Goal: Task Accomplishment & Management: Complete application form

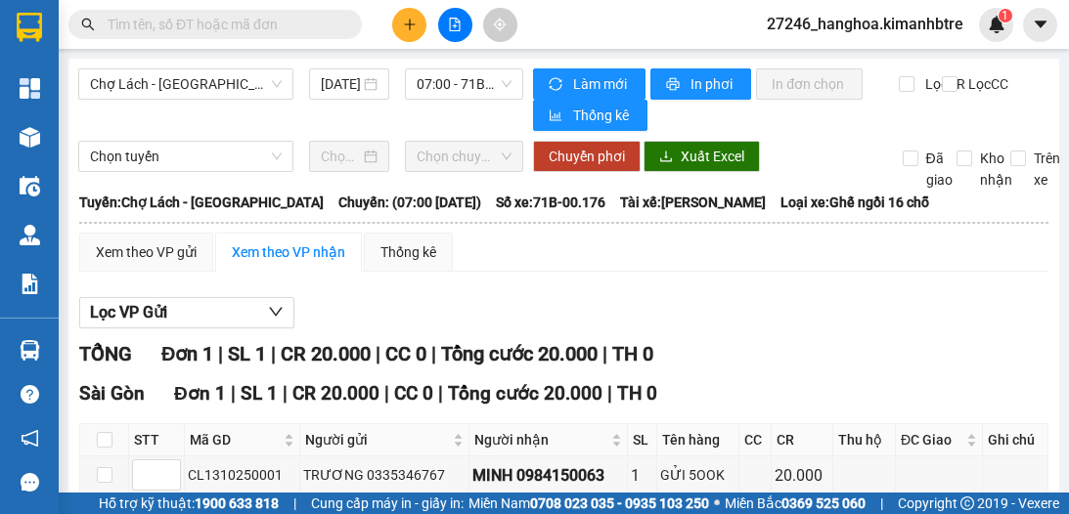
click at [409, 23] on icon "plus" at bounding box center [409, 23] width 11 height 1
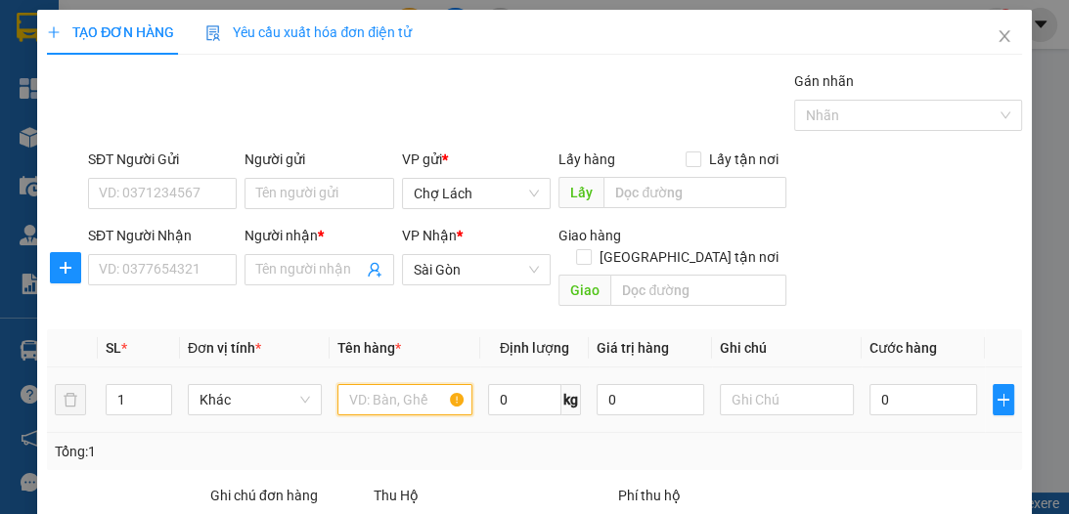
click at [378, 386] on input "text" at bounding box center [404, 399] width 134 height 31
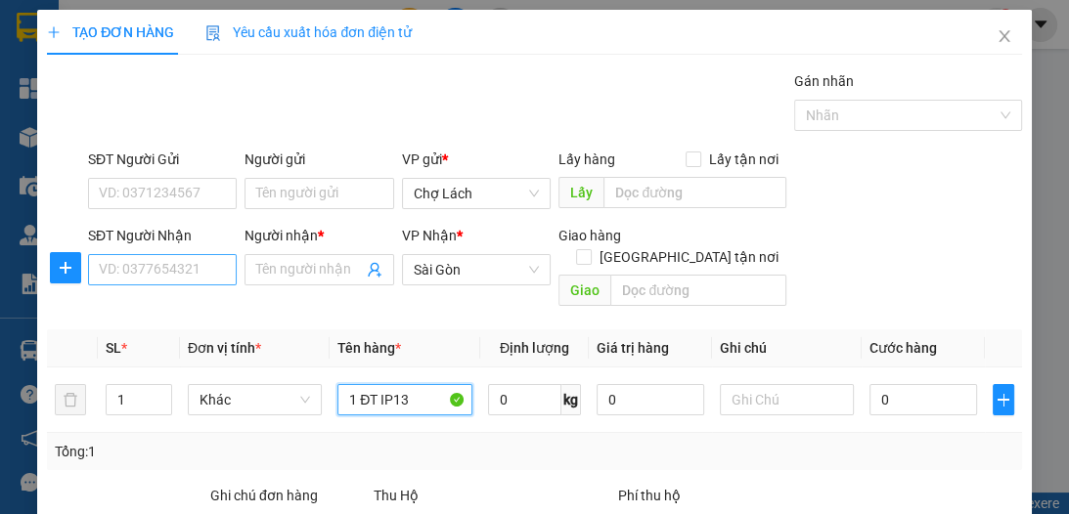
type input "1 ĐT IP13"
click at [211, 270] on input "SĐT Người Nhận" at bounding box center [162, 269] width 149 height 31
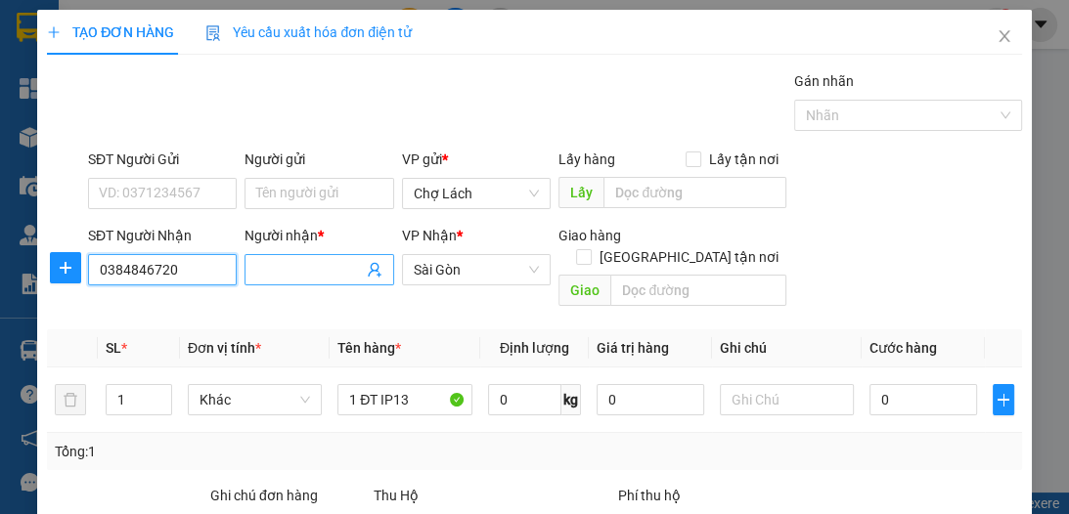
type input "0384846720"
click at [266, 259] on input "Người nhận *" at bounding box center [309, 270] width 106 height 22
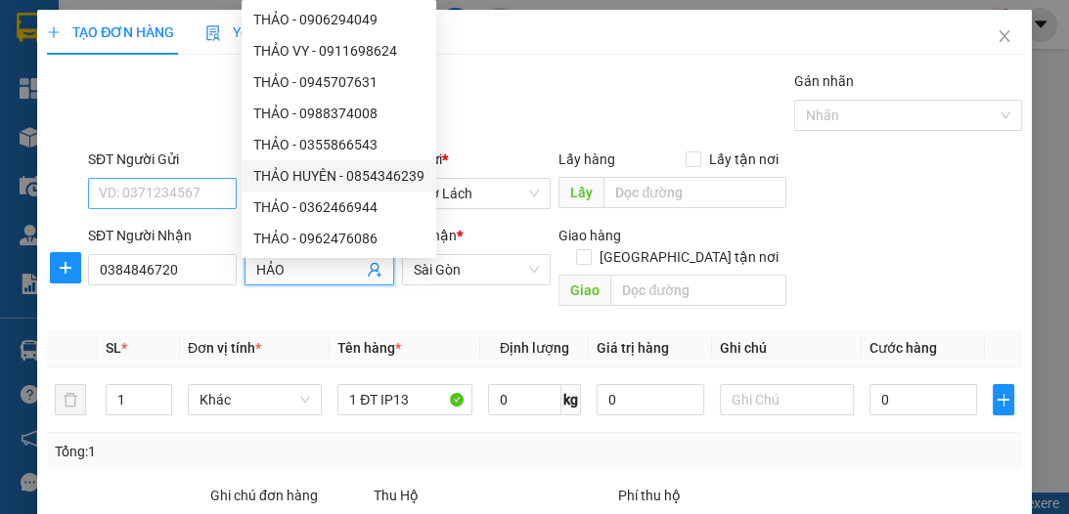
type input "HẢO"
click at [189, 195] on input "SĐT Người Gửi" at bounding box center [162, 193] width 149 height 31
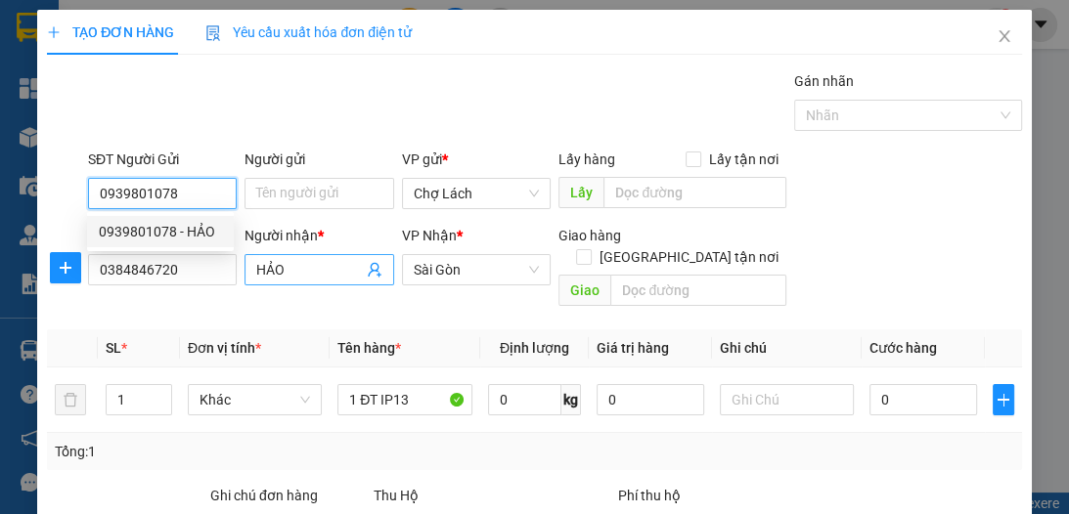
type input "0939801078"
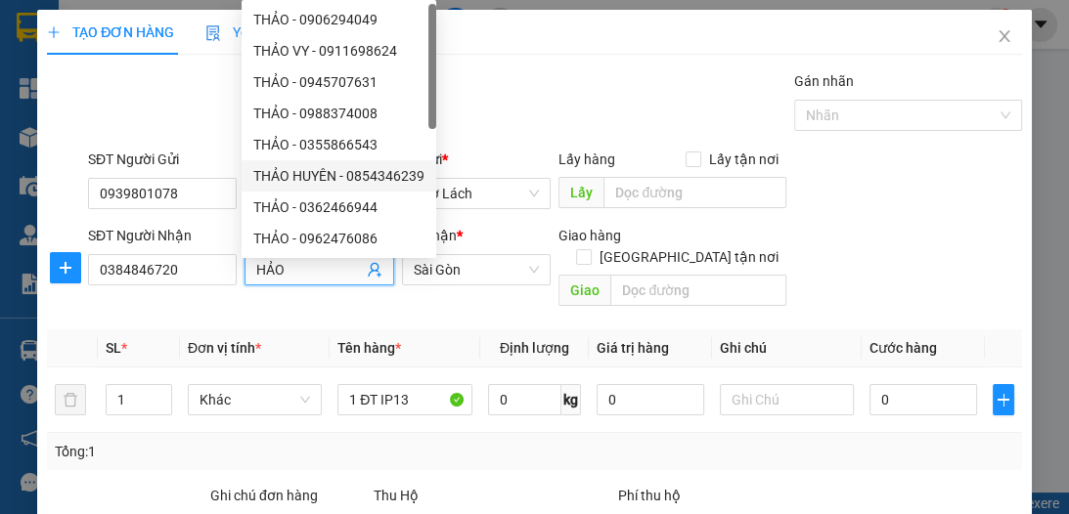
drag, startPoint x: 292, startPoint y: 262, endPoint x: 251, endPoint y: 270, distance: 41.8
click at [251, 270] on span "HẢO" at bounding box center [319, 269] width 149 height 31
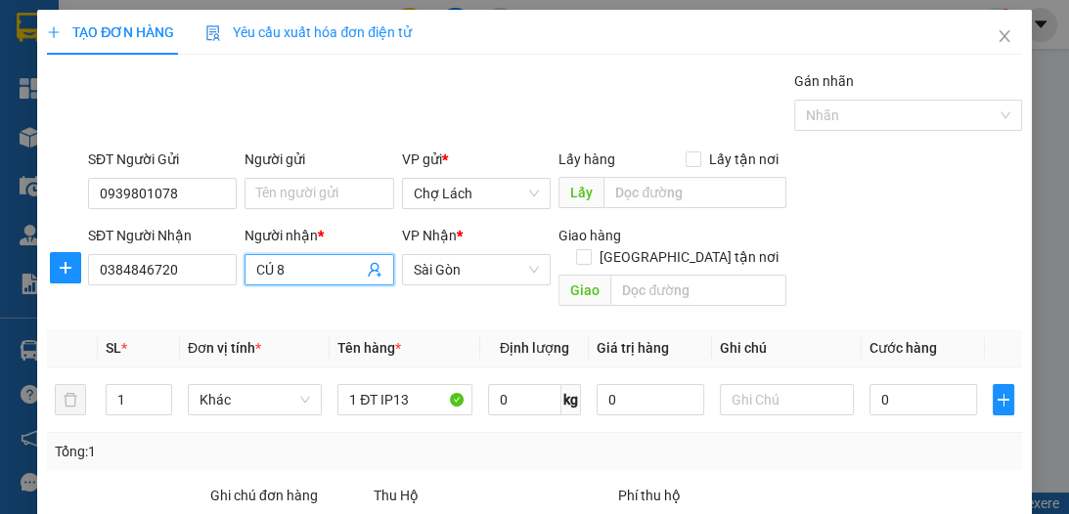
click at [258, 265] on input "CÚ 8" at bounding box center [309, 270] width 106 height 22
type input "CHÚ 8"
click at [271, 198] on input "Người gửi" at bounding box center [319, 193] width 149 height 31
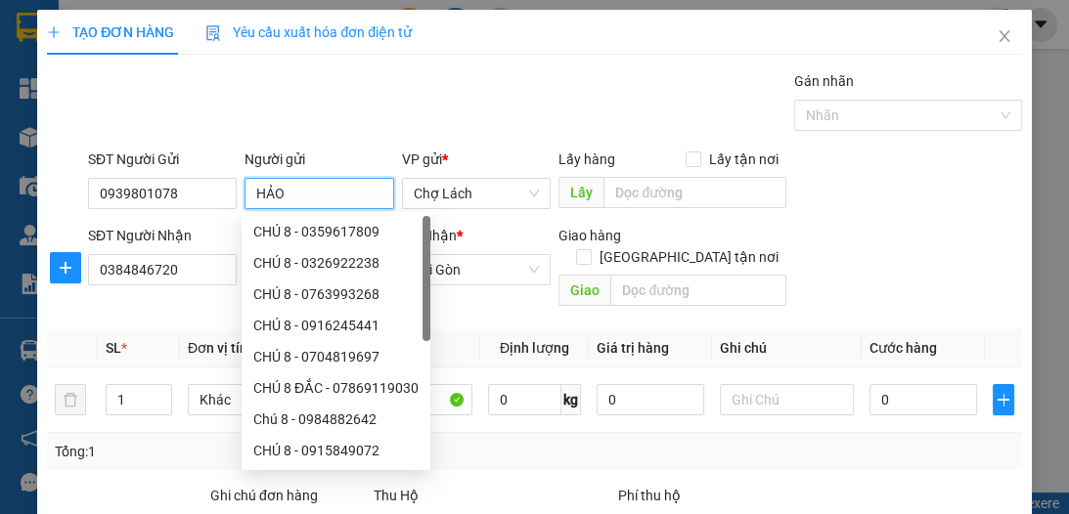
type input "HẢO"
click at [466, 66] on div "TẠO ĐƠN HÀNG Yêu cầu xuất hóa đơn điện tử Transit Pickup Surcharge Ids Transit …" at bounding box center [534, 358] width 974 height 697
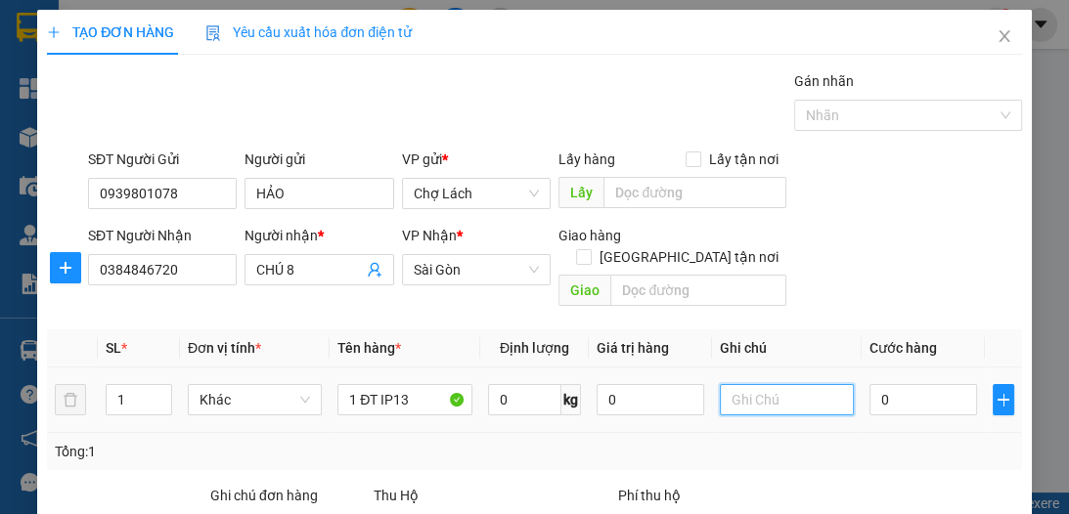
click at [731, 384] on input "text" at bounding box center [787, 399] width 134 height 31
type input "6RI"
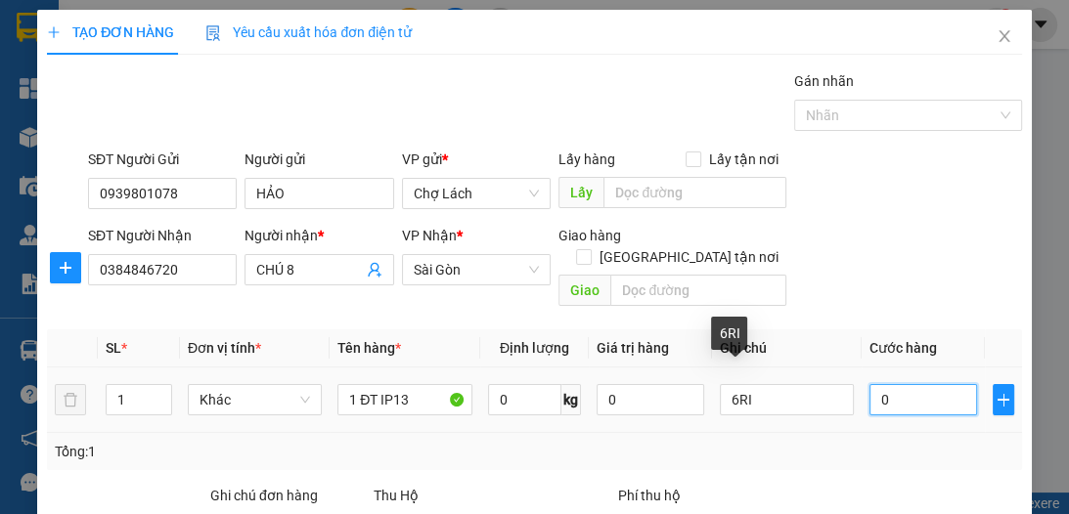
click at [875, 384] on input "0" at bounding box center [924, 399] width 108 height 31
type input "3"
type input "30"
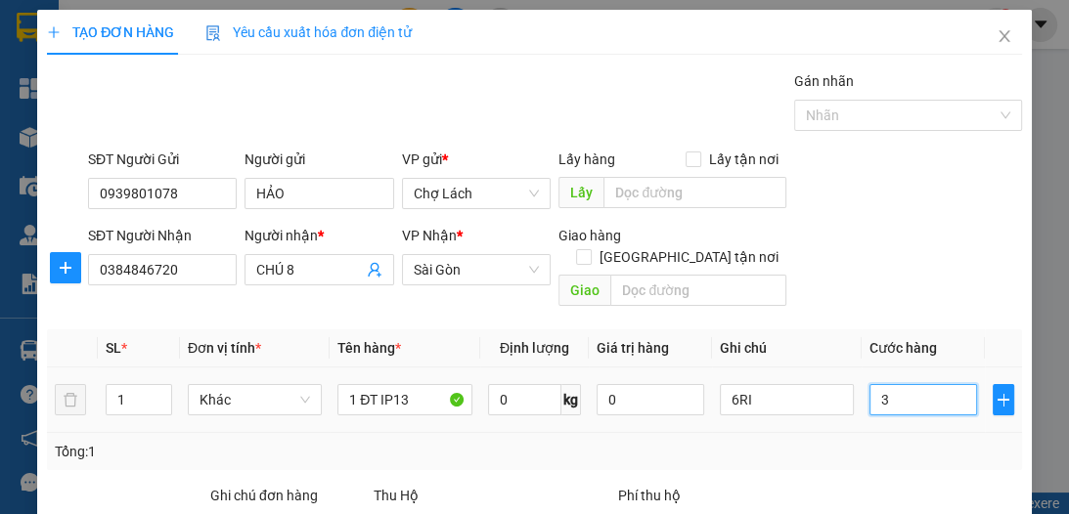
type input "30"
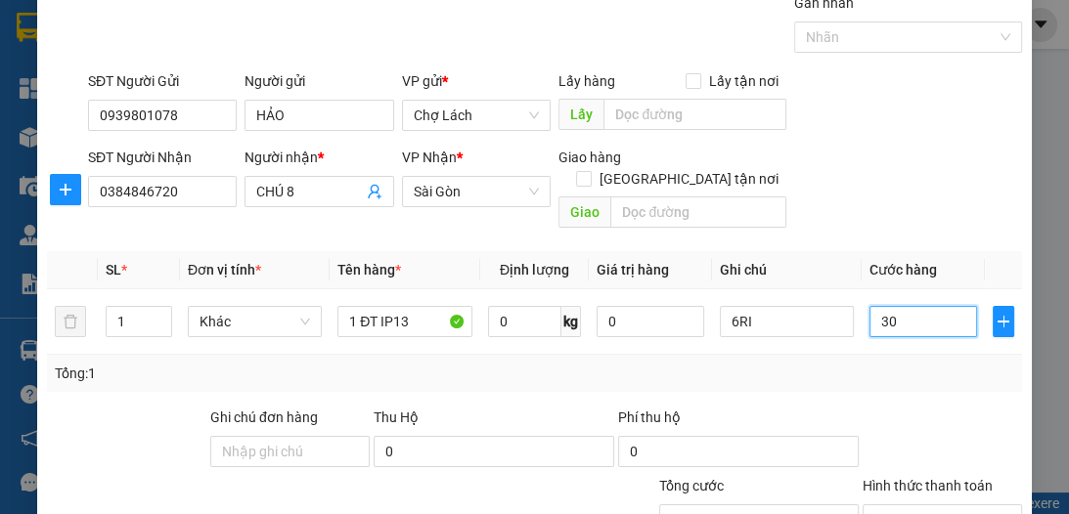
scroll to position [207, 0]
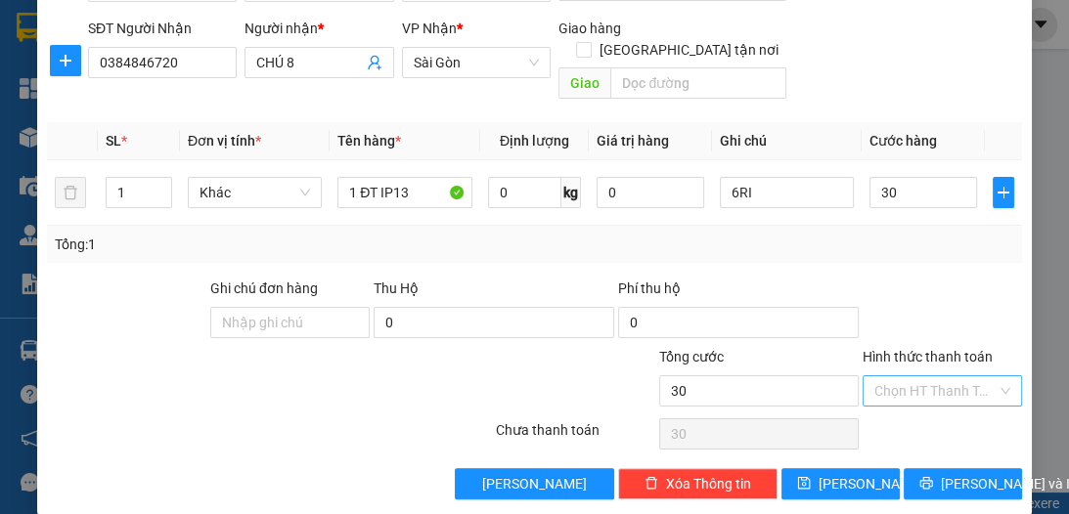
type input "30.000"
click at [930, 377] on div "Hình thức thanh toán Chọn HT Thanh Toán" at bounding box center [942, 380] width 159 height 68
click at [914, 282] on div at bounding box center [942, 312] width 163 height 68
click at [915, 377] on input "Hình thức thanh toán" at bounding box center [935, 391] width 122 height 29
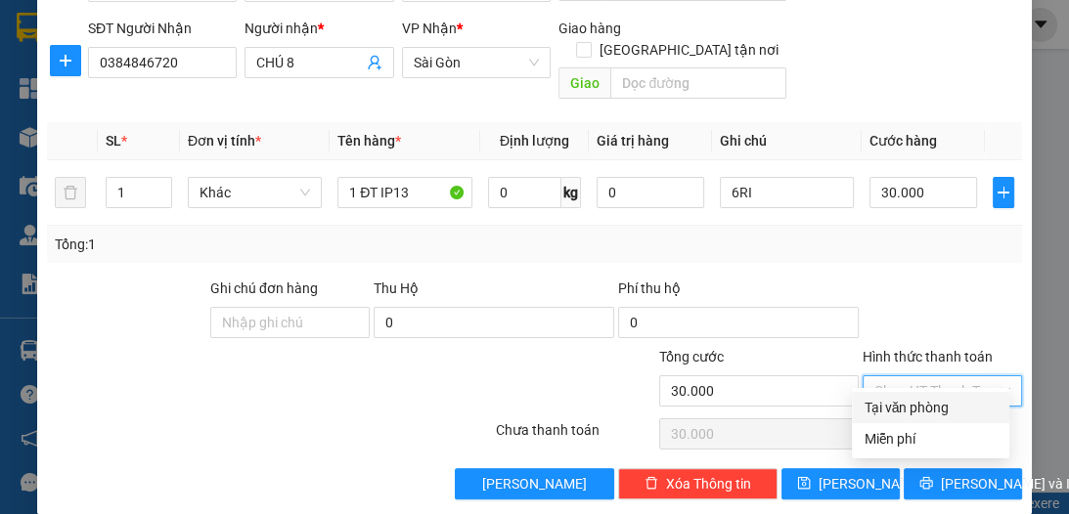
click at [916, 400] on div "Tại văn phòng" at bounding box center [931, 408] width 134 height 22
type input "0"
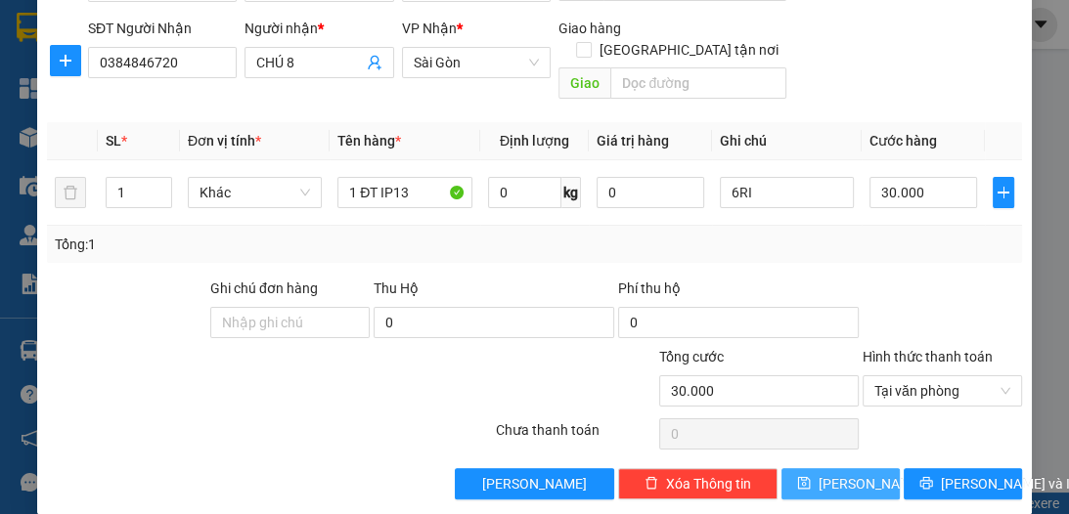
click at [850, 473] on span "[PERSON_NAME]" at bounding box center [871, 484] width 105 height 22
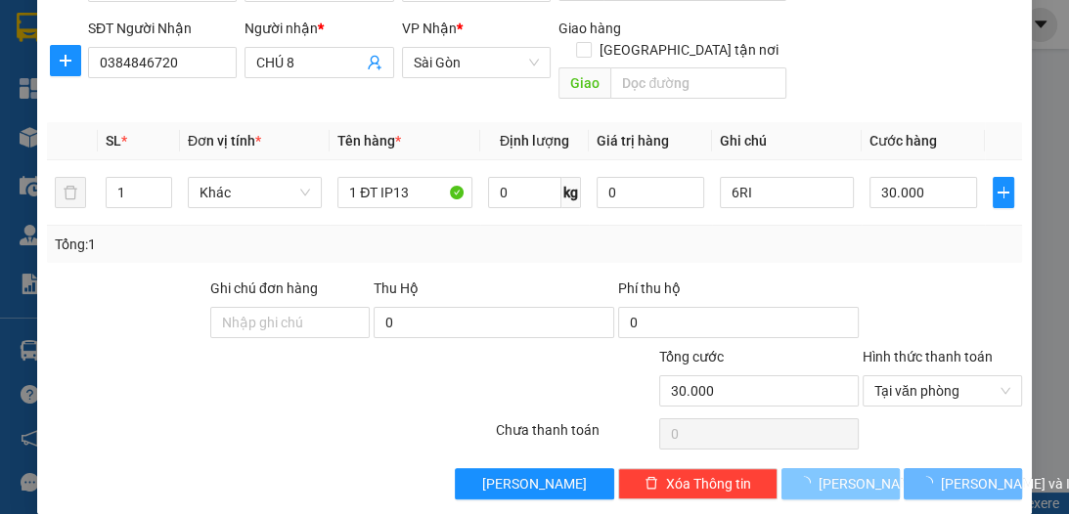
type input "0"
